Goal: Obtain resource: Obtain resource

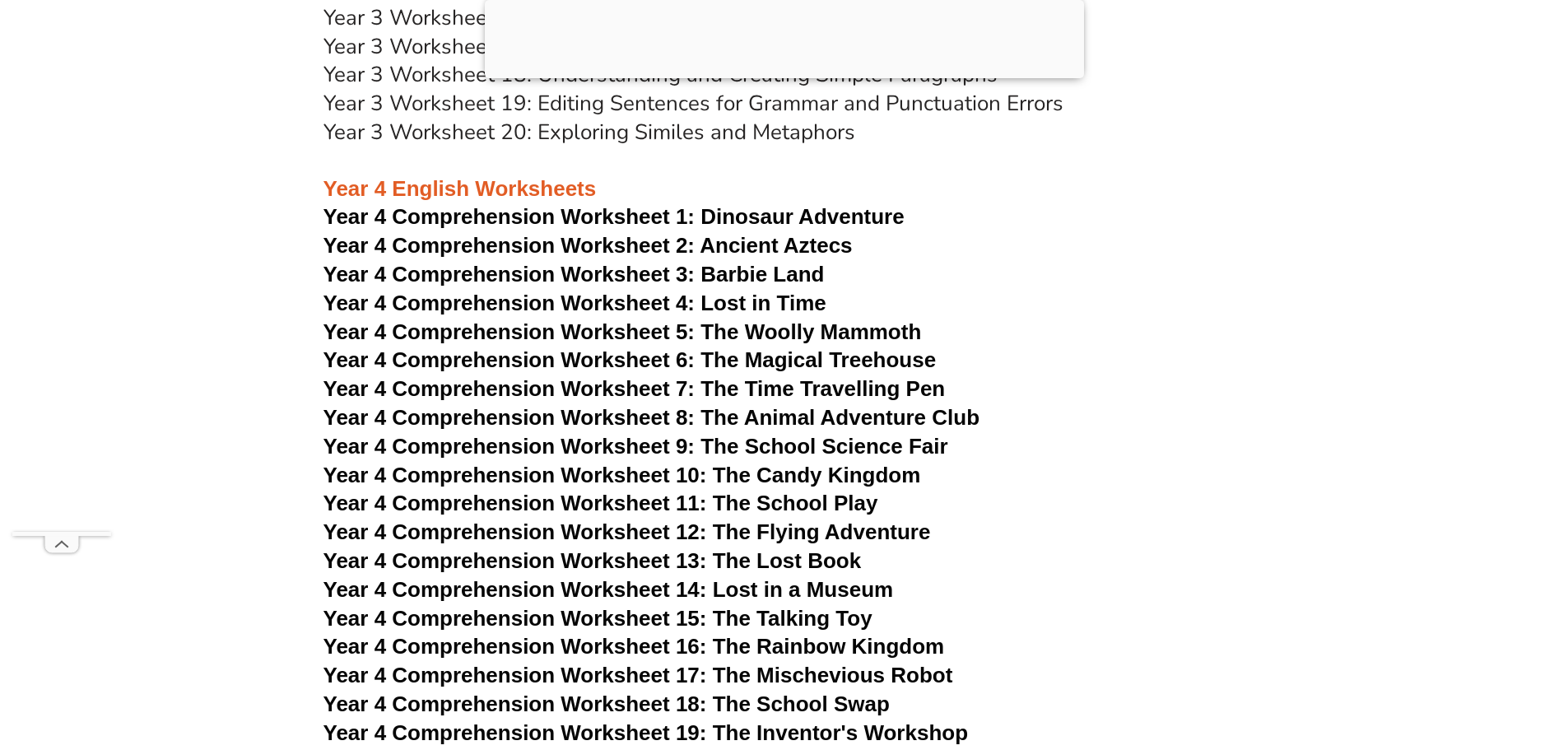
scroll to position [6615, 0]
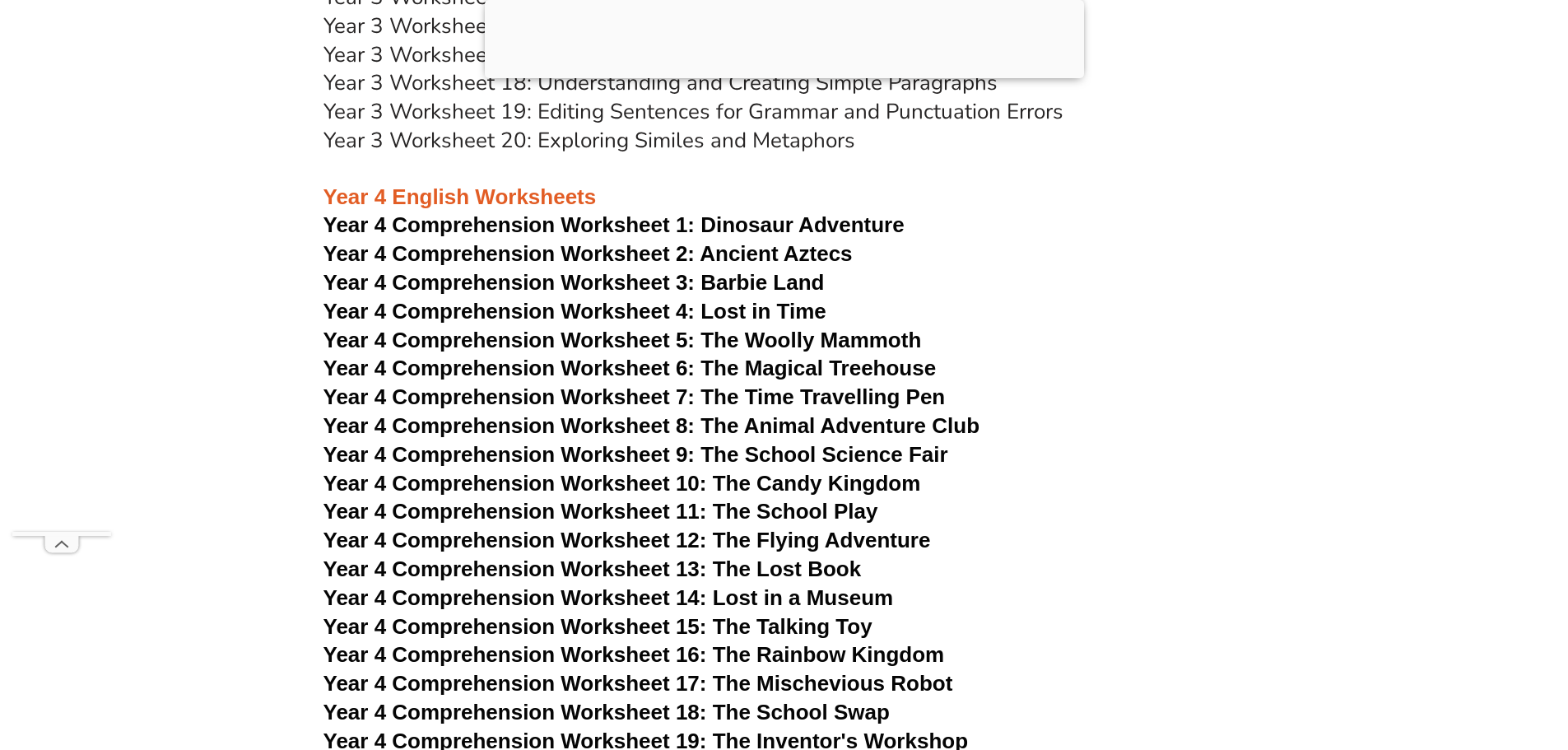
scroll to position [6612, 0]
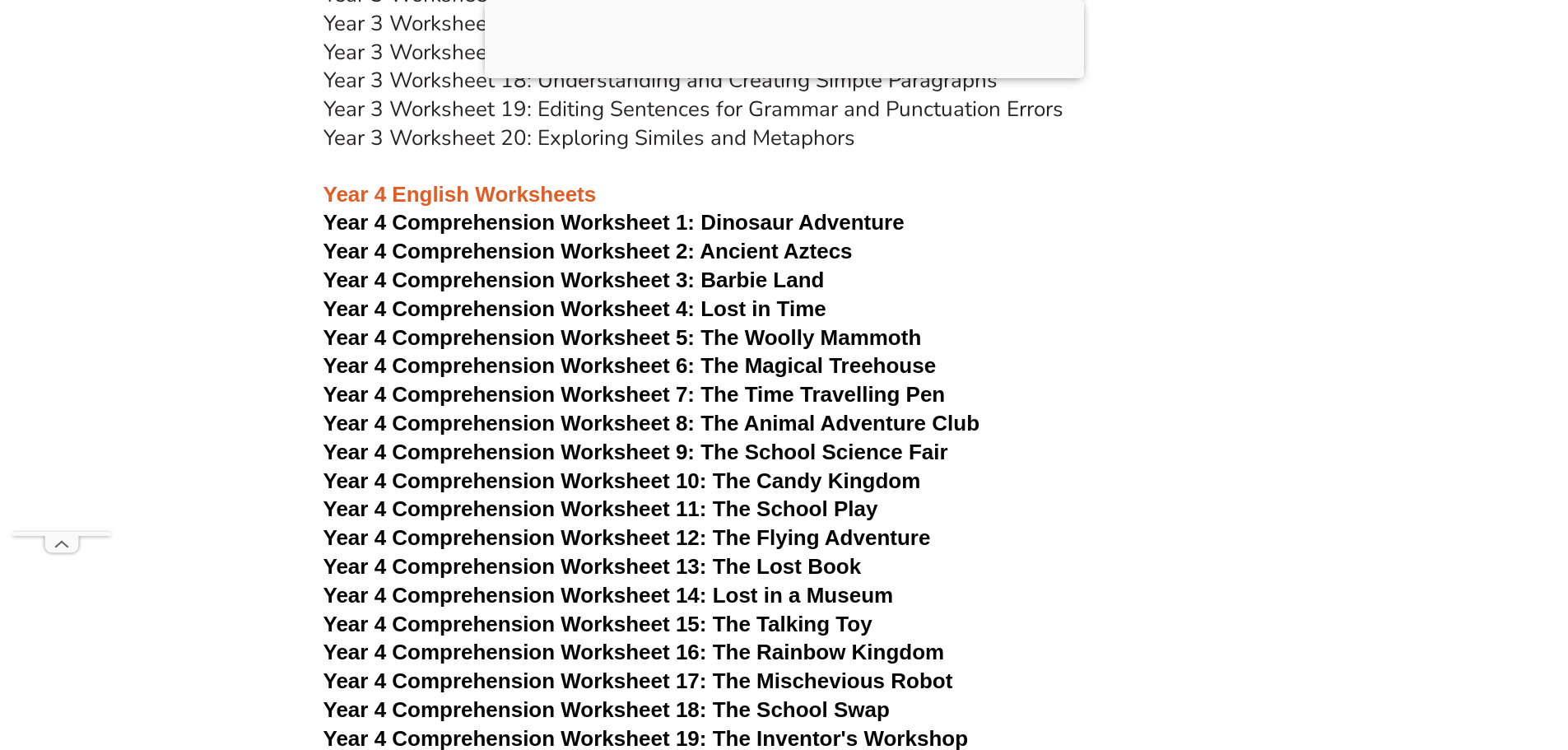
click at [831, 221] on span "Dinosaur Adventure" at bounding box center [801, 222] width 203 height 25
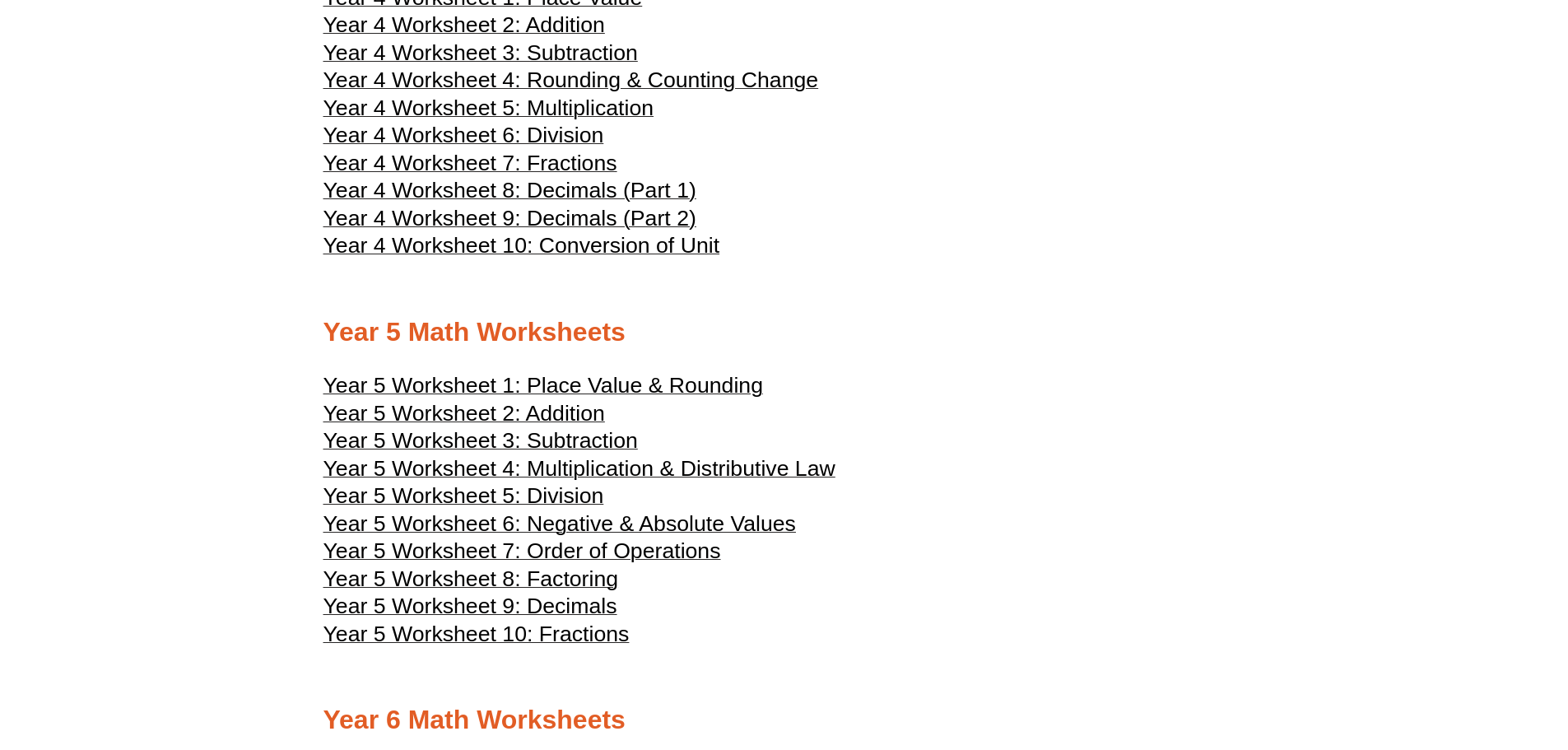
scroll to position [1916, 0]
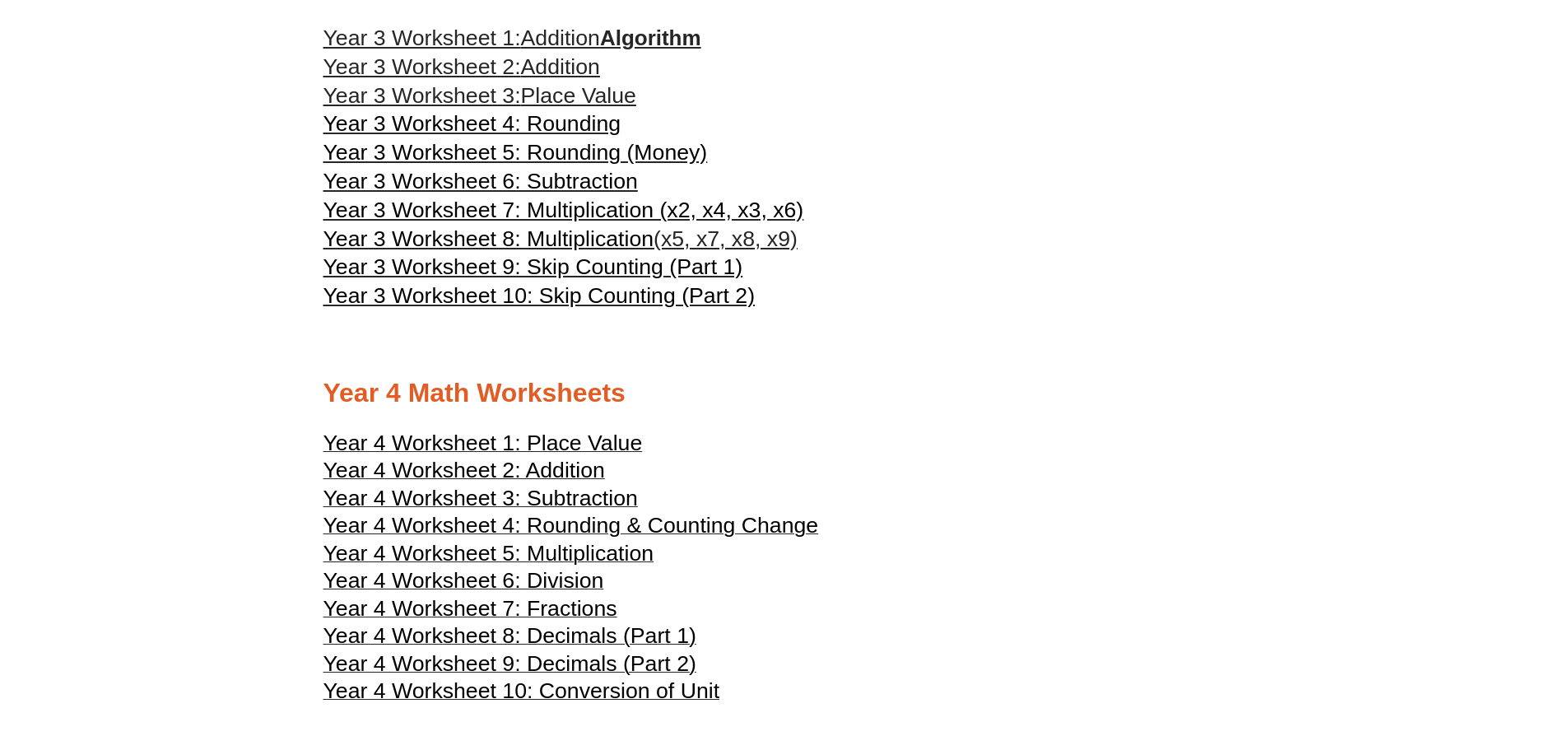
click at [634, 701] on span "Year 4 Worksheet 10: Conversion of Unit" at bounding box center [522, 690] width 397 height 25
click at [558, 434] on span "Year 4 Worksheet 1: Place Value" at bounding box center [484, 442] width 320 height 25
click at [635, 657] on span "Year 4 Worksheet 9: Decimals (Part 2)" at bounding box center [510, 663] width 373 height 25
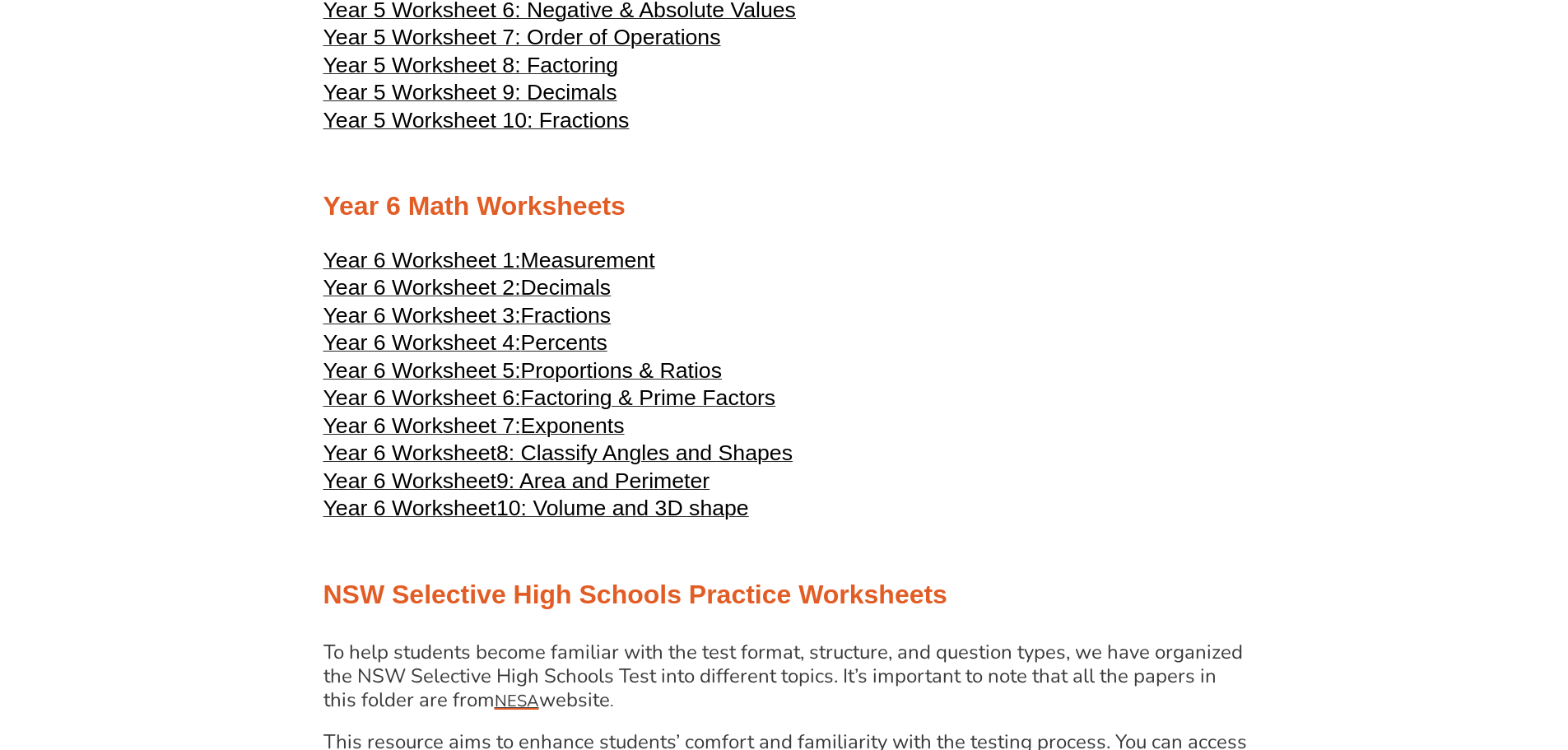
scroll to position [2876, 0]
click at [507, 262] on span "Year 6 Worksheet 1:" at bounding box center [422, 259] width 197 height 25
